Goal: Information Seeking & Learning: Learn about a topic

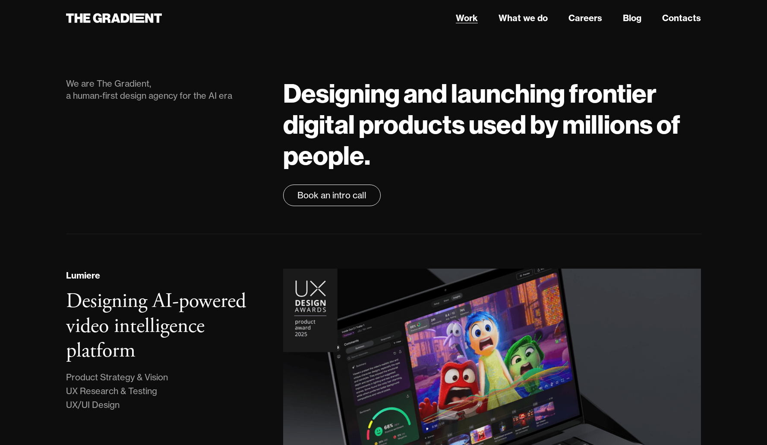
click at [460, 21] on link "Work" at bounding box center [467, 18] width 22 height 13
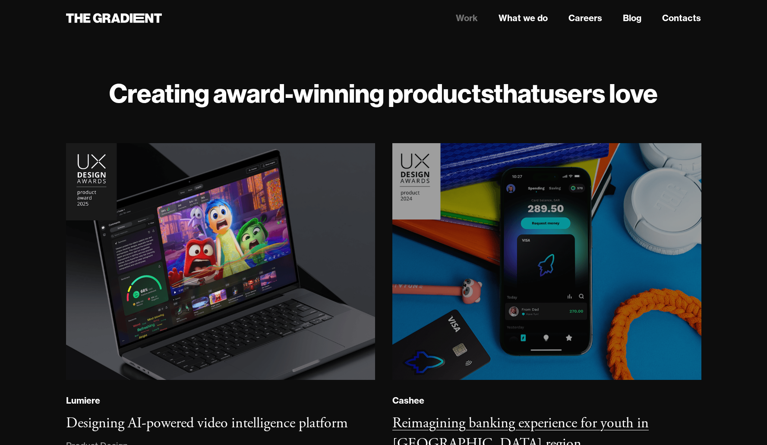
click at [487, 207] on img at bounding box center [546, 262] width 315 height 242
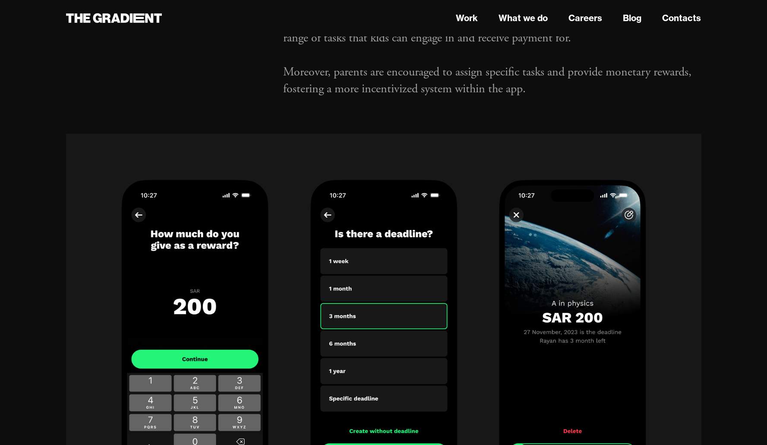
scroll to position [8423, 0]
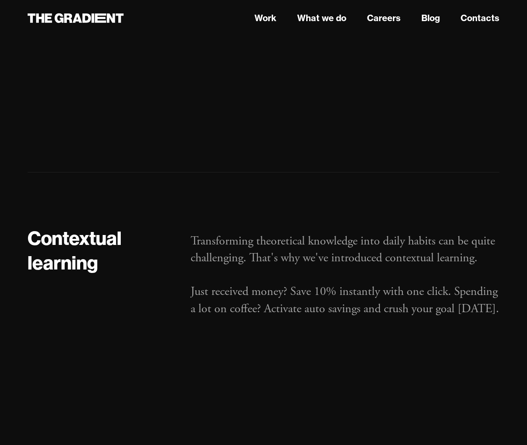
click at [459, 207] on div "Contextual learning Transforming theoretical knowledge into daily habits can be…" at bounding box center [264, 437] width 472 height 460
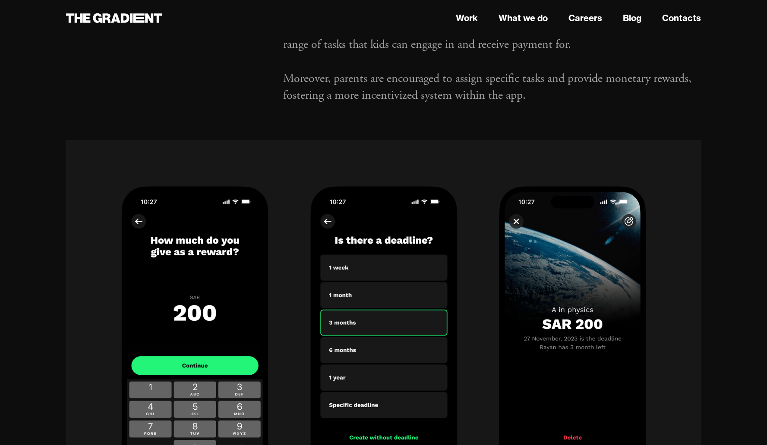
scroll to position [8252, 0]
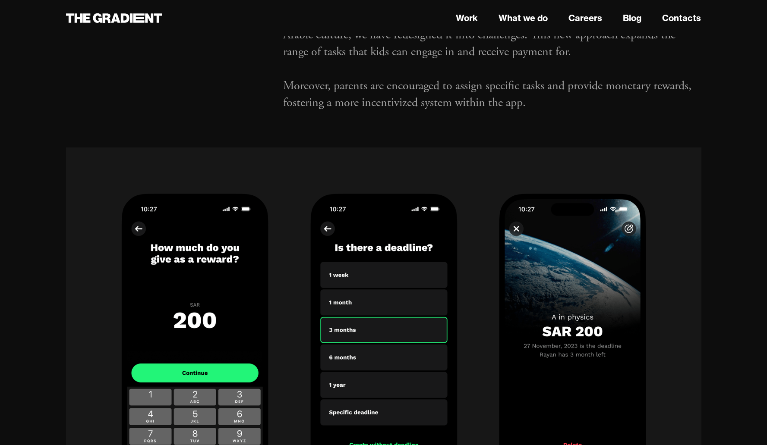
click at [475, 19] on link "Work" at bounding box center [467, 18] width 22 height 13
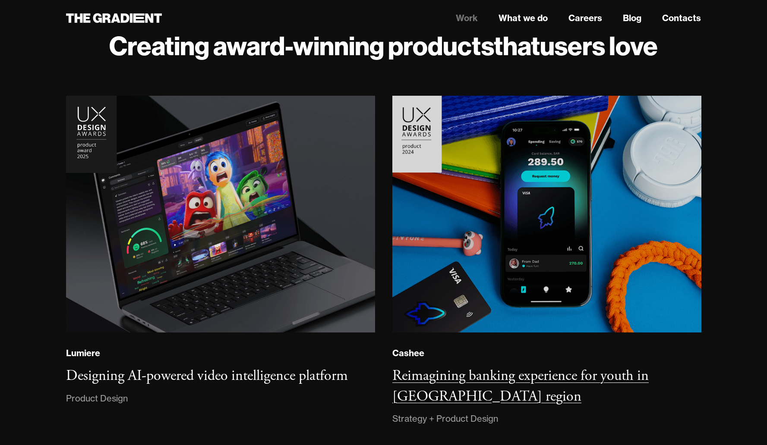
scroll to position [29, 0]
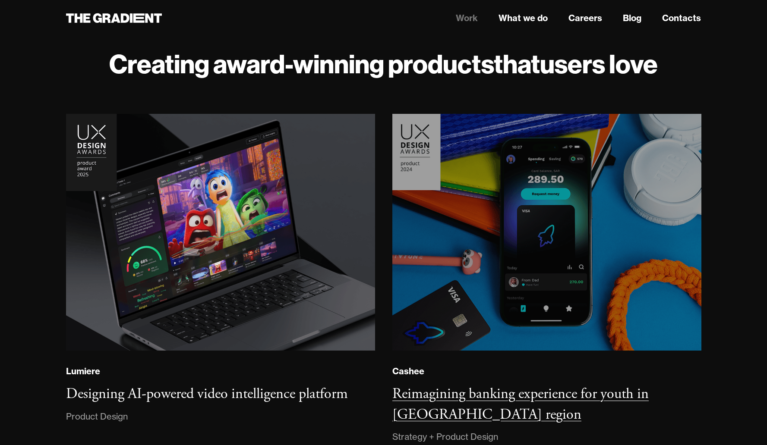
click at [509, 176] on img at bounding box center [546, 233] width 315 height 242
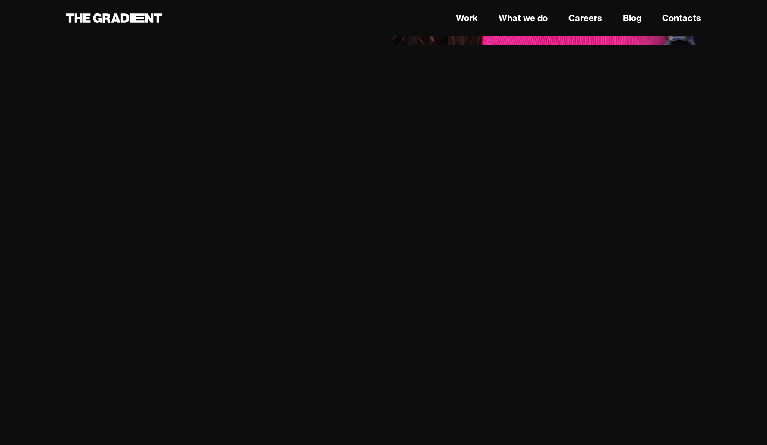
scroll to position [1866, 0]
click at [475, 19] on link "Work" at bounding box center [467, 18] width 22 height 13
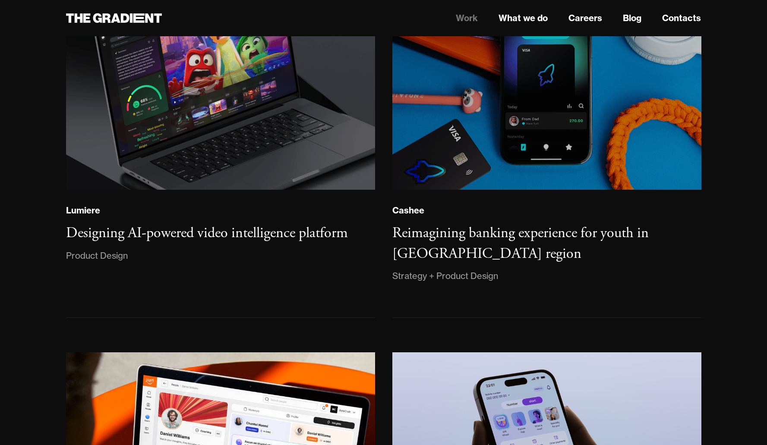
scroll to position [293, 0]
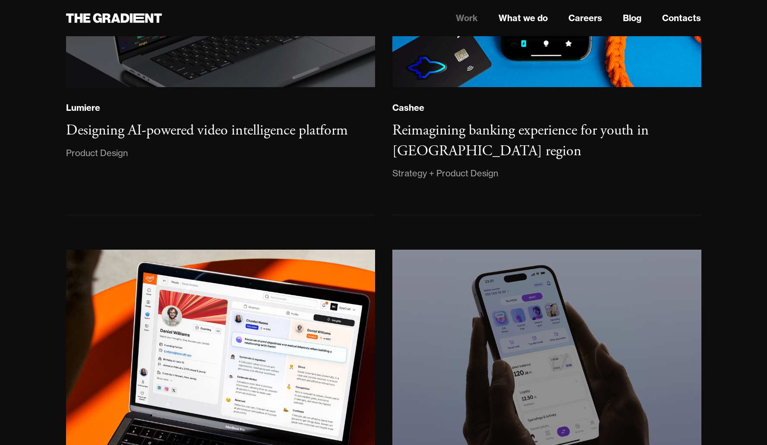
click at [479, 286] on img at bounding box center [546, 369] width 315 height 242
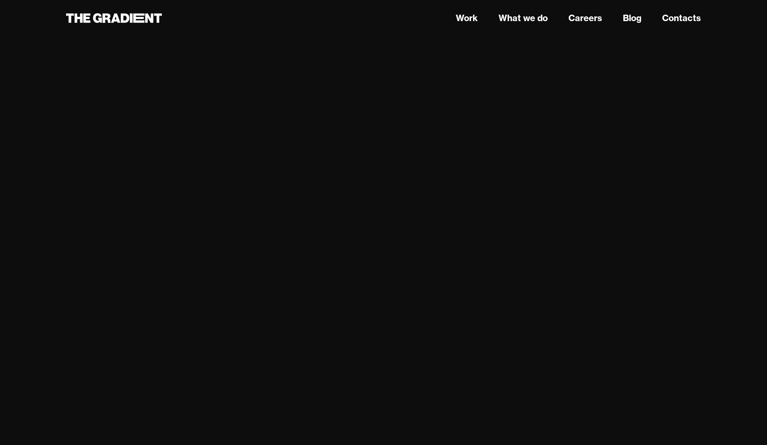
scroll to position [1240, 0]
